Goal: Task Accomplishment & Management: Complete application form

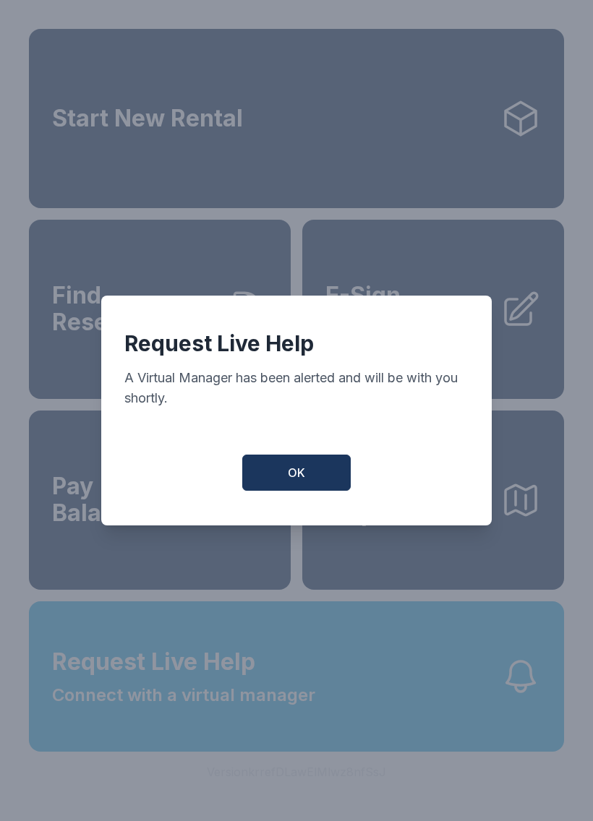
click at [321, 483] on button "OK" at bounding box center [296, 473] width 108 height 36
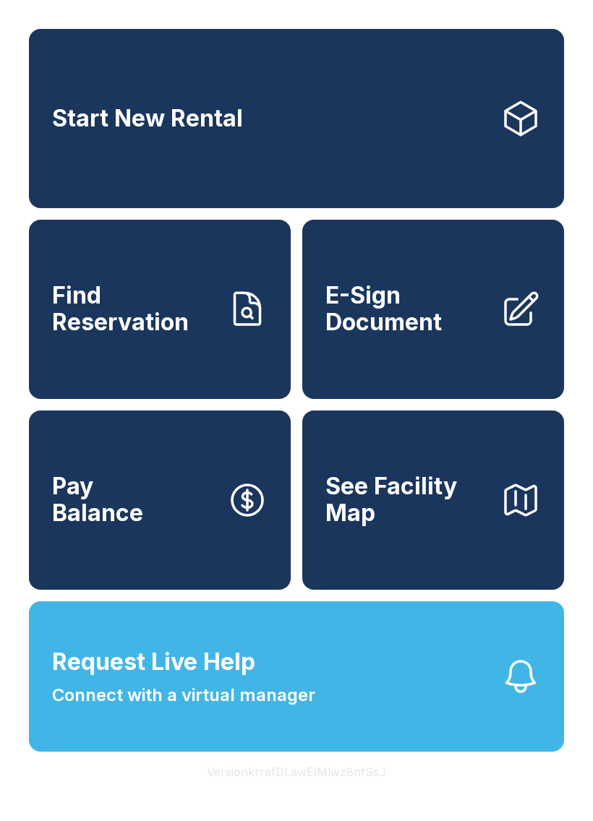
click at [392, 322] on span "E-Sign Document" at bounding box center [406, 309] width 163 height 53
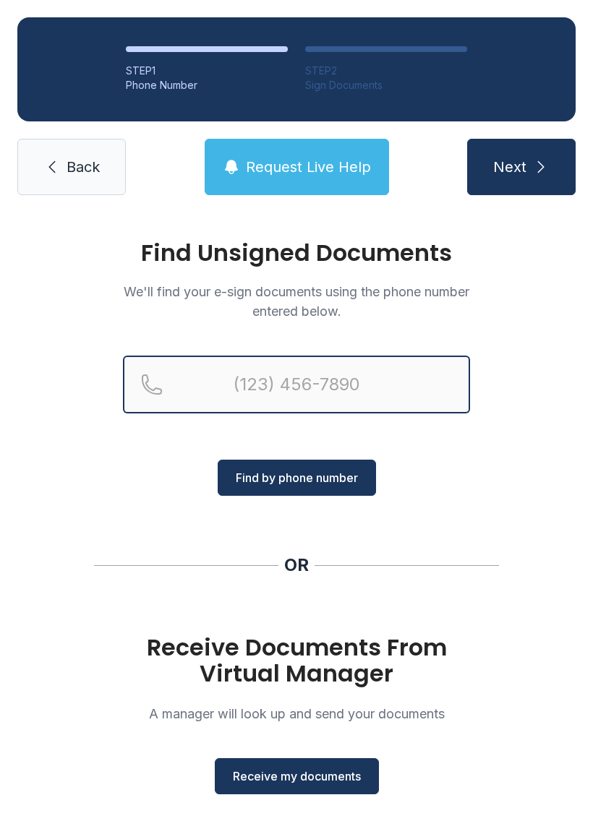
click at [313, 387] on input "Reservation phone number" at bounding box center [296, 385] width 347 height 58
type input "("
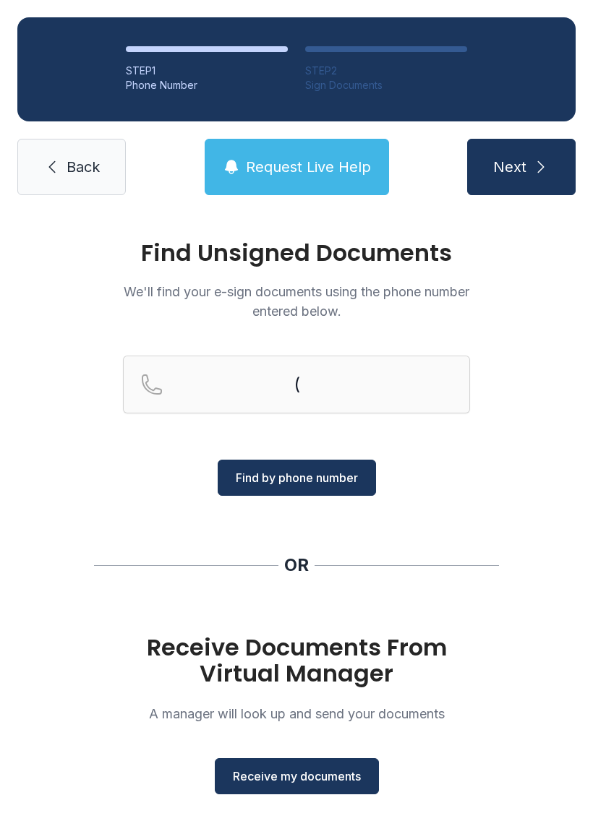
click at [533, 443] on div "Find Unsigned Documents We'll find your e-sign documents using the phone number…" at bounding box center [296, 532] width 593 height 640
click at [315, 780] on span "Receive my documents" at bounding box center [297, 775] width 128 height 17
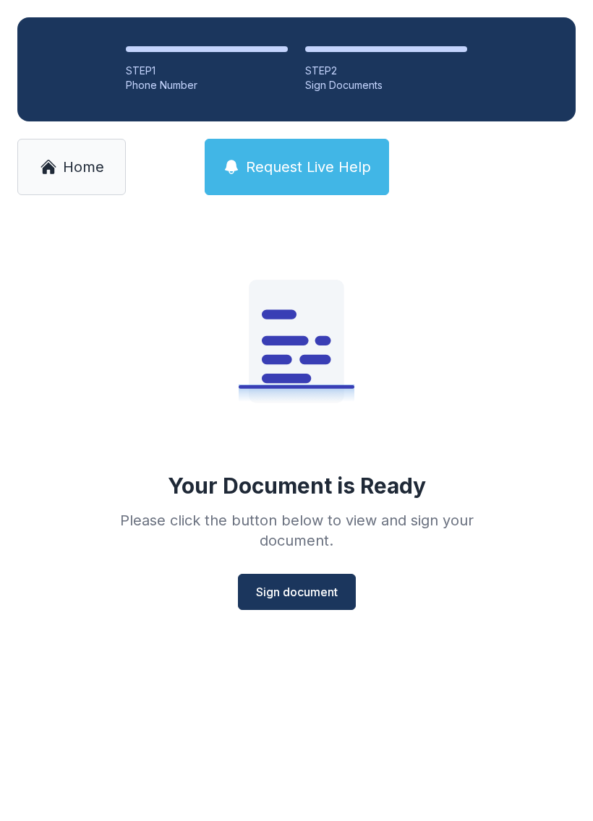
click at [337, 581] on button "Sign document" at bounding box center [297, 592] width 118 height 36
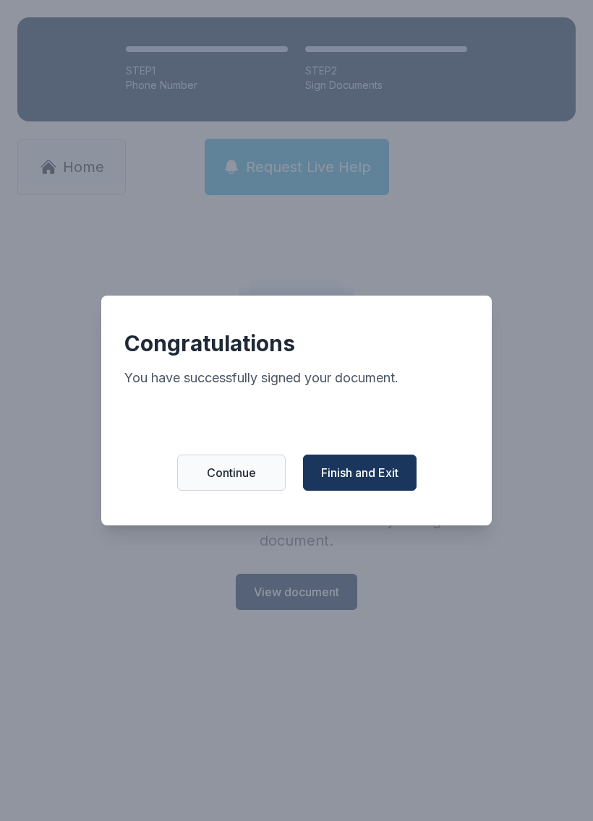
click at [395, 467] on button "Finish and Exit" at bounding box center [359, 473] width 113 height 36
